Goal: Transaction & Acquisition: Purchase product/service

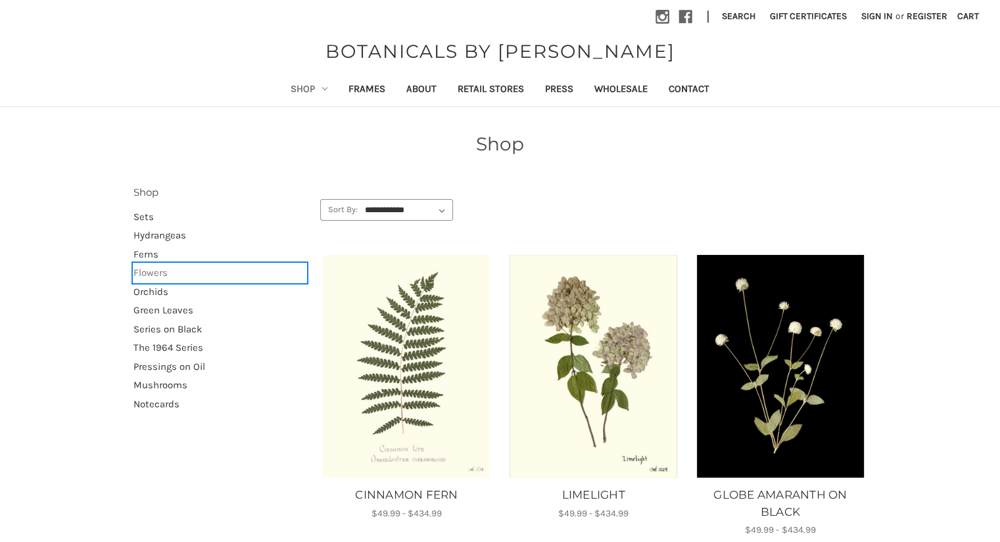
click at [164, 270] on link "Flowers" at bounding box center [219, 273] width 173 height 19
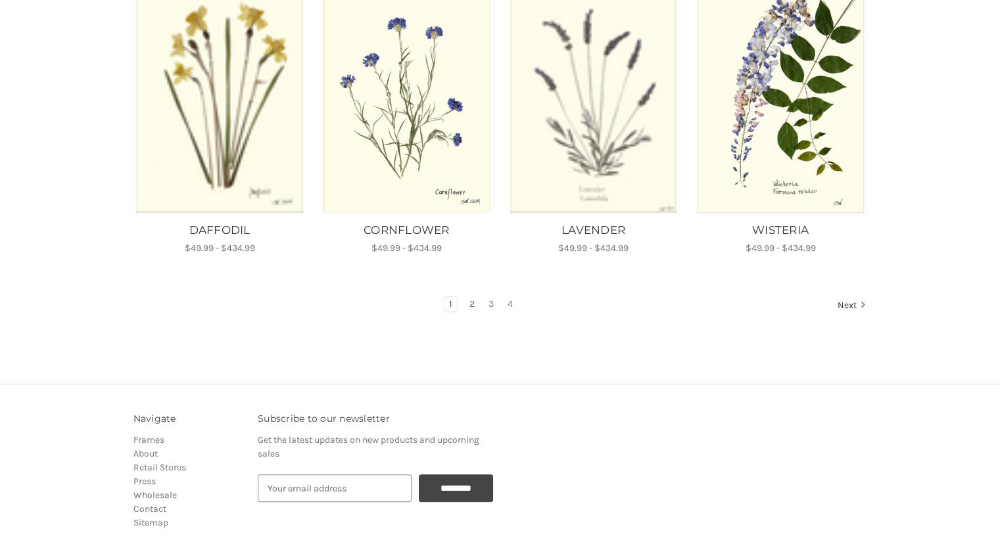
scroll to position [879, 0]
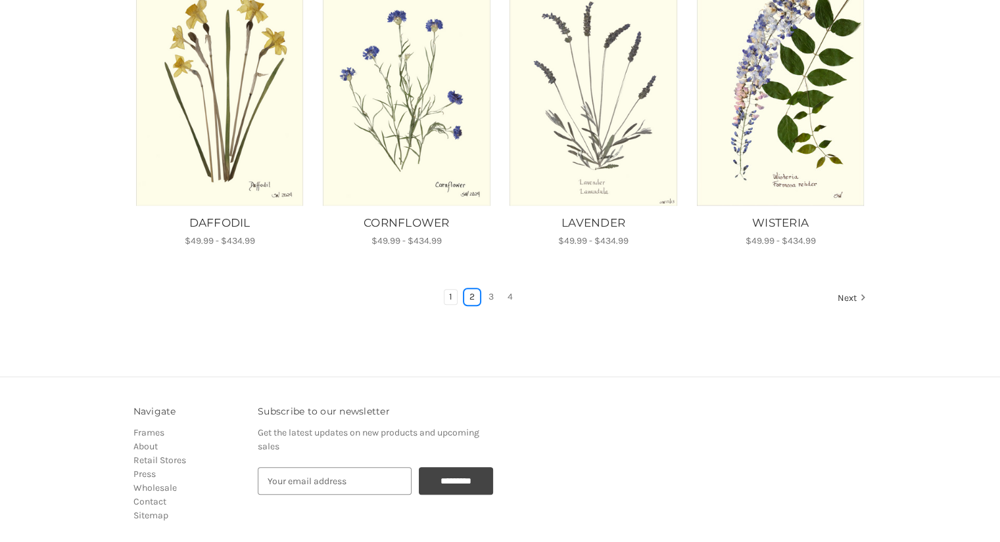
click at [471, 290] on link "2" at bounding box center [472, 297] width 14 height 14
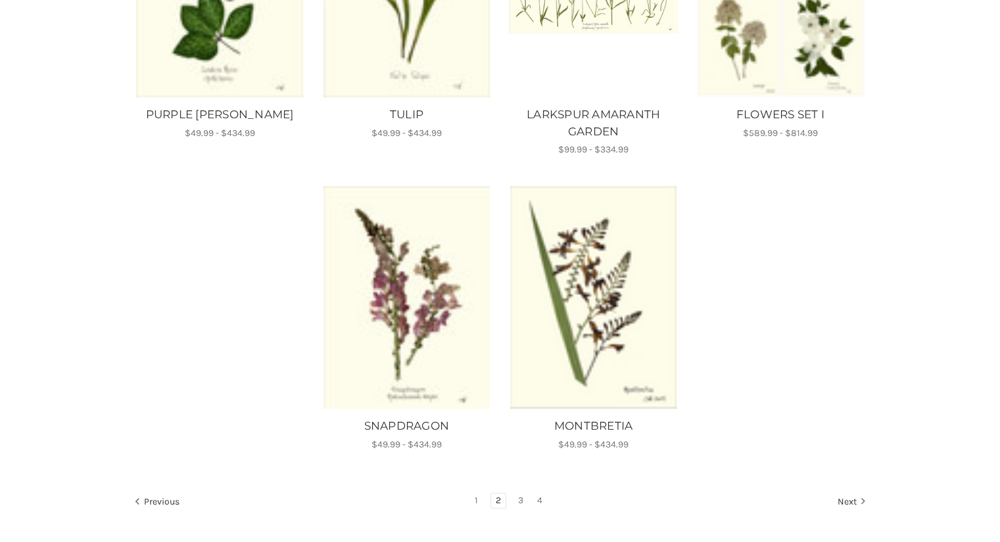
scroll to position [1070, 0]
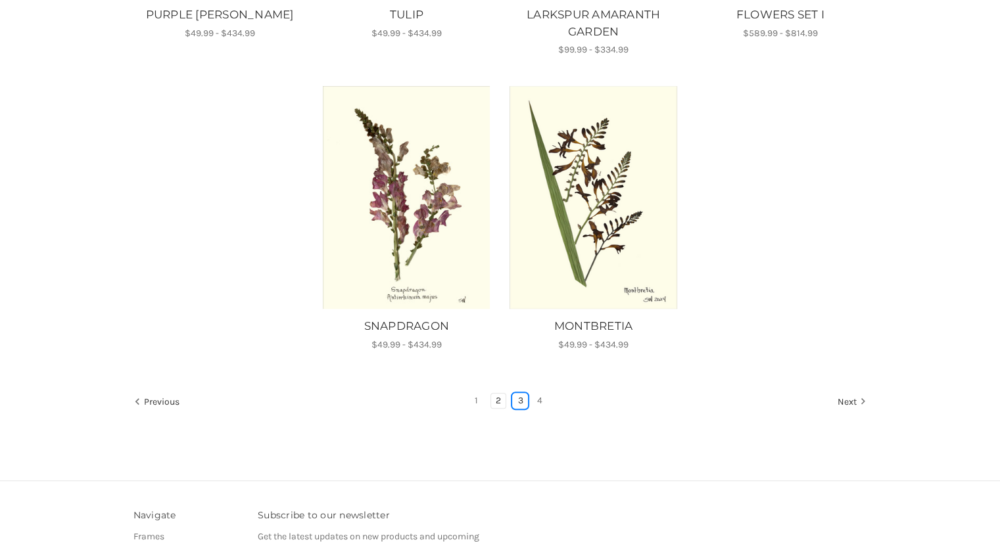
click at [515, 399] on link "3" at bounding box center [520, 401] width 14 height 14
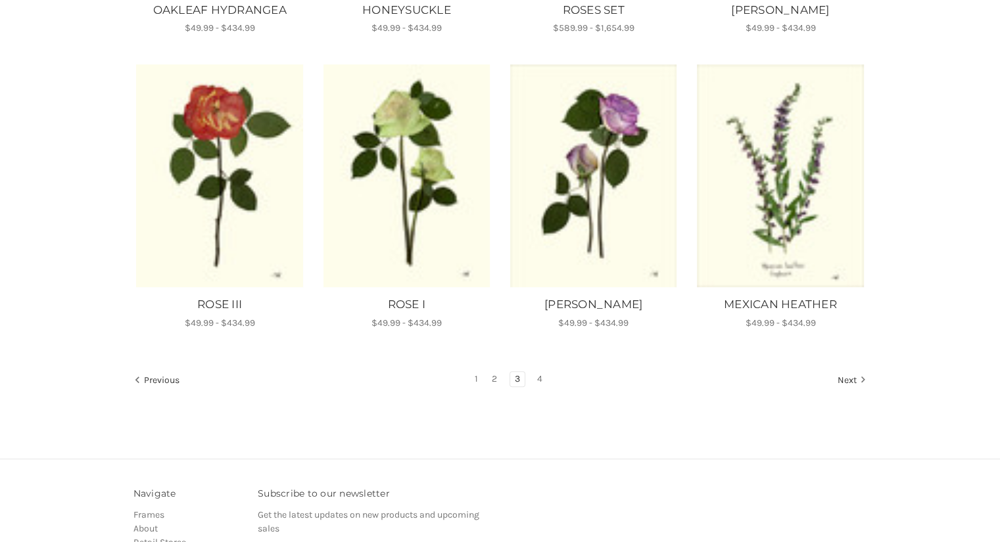
scroll to position [780, 0]
click at [536, 379] on link "4" at bounding box center [539, 380] width 14 height 14
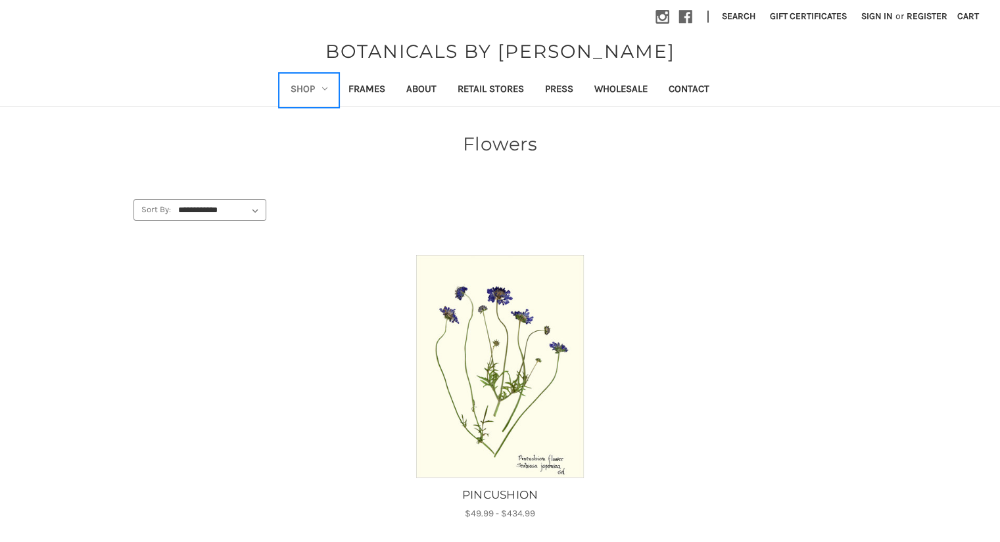
click at [306, 88] on link "Shop" at bounding box center [309, 90] width 58 height 32
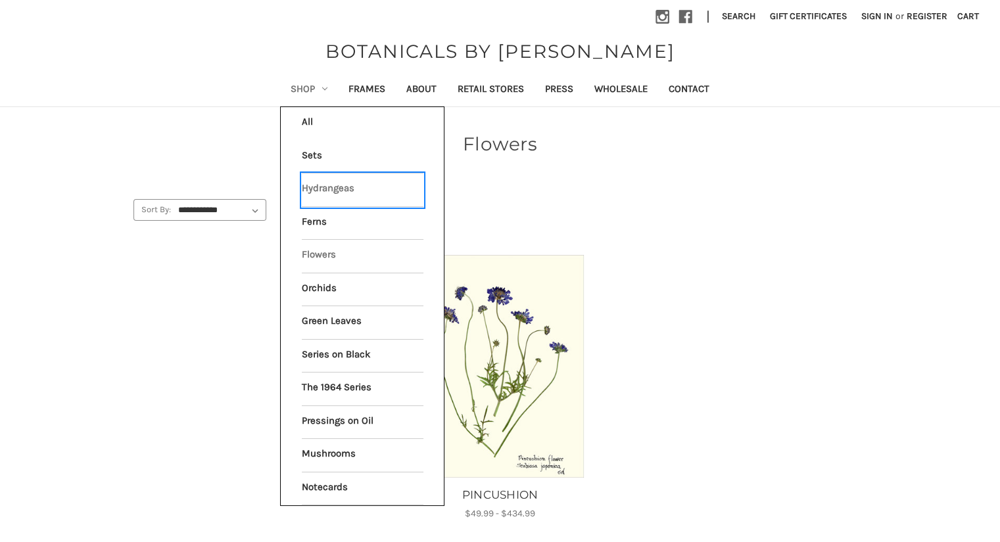
click at [326, 187] on link "Hydrangeas" at bounding box center [363, 190] width 122 height 33
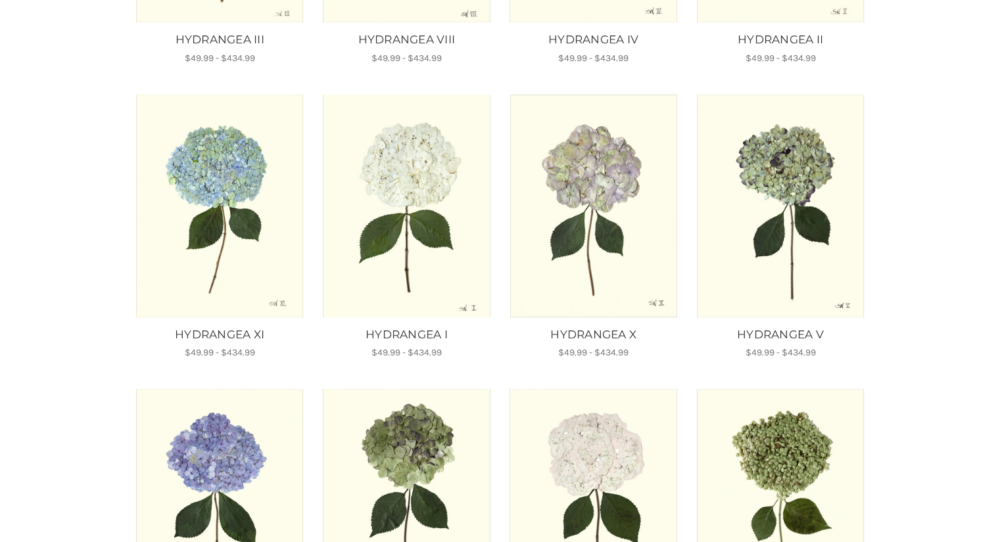
scroll to position [456, 0]
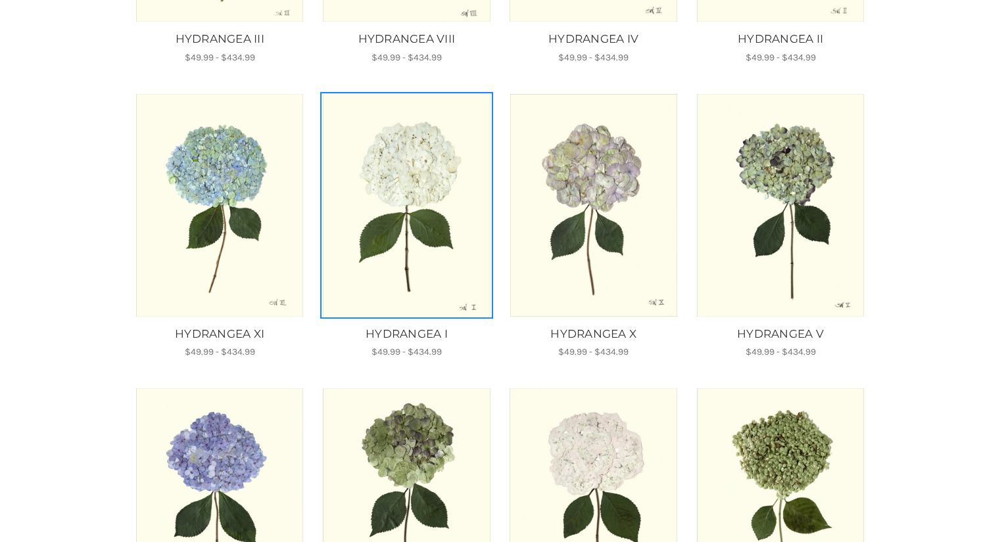
click at [405, 161] on img "HYDRANGEA I, Price range from $49.99 to $434.99\a\a" at bounding box center [406, 205] width 169 height 223
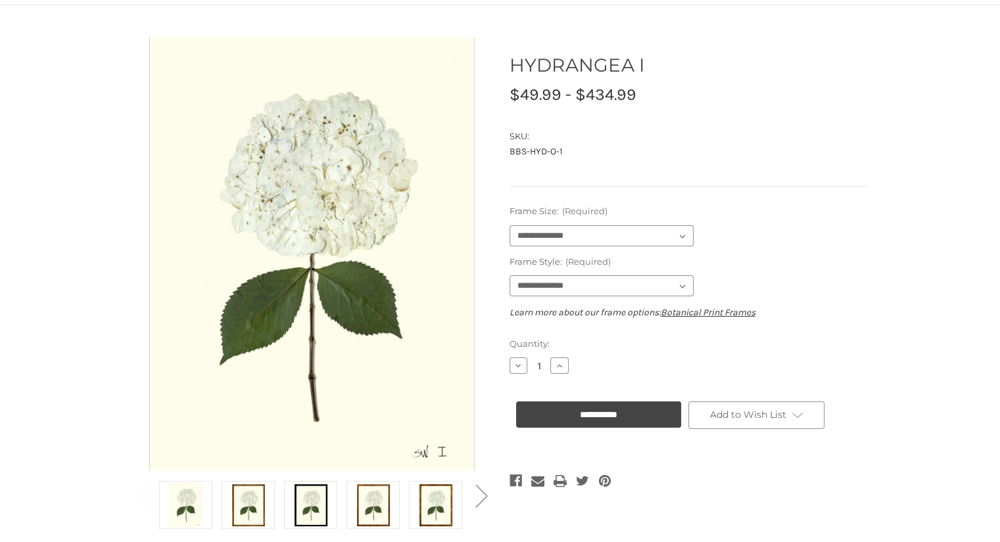
scroll to position [101, 0]
click at [258, 496] on img at bounding box center [248, 506] width 33 height 44
select select "****"
